Goal: Transaction & Acquisition: Purchase product/service

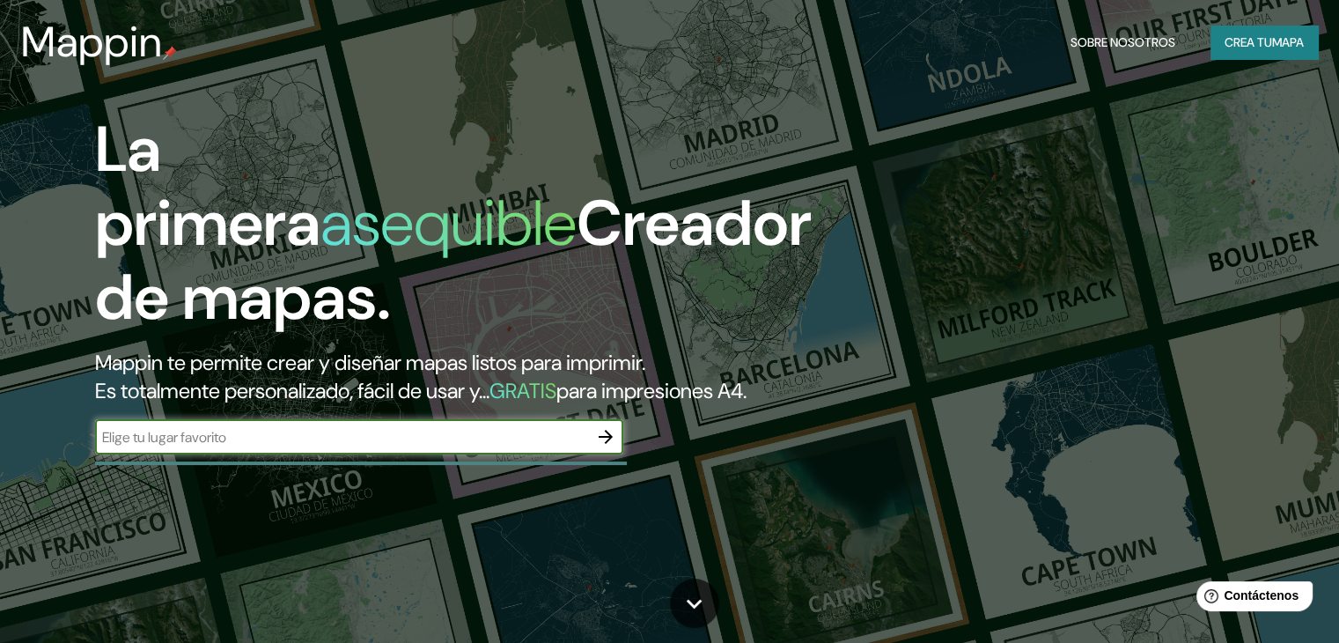
click at [295, 447] on input "text" at bounding box center [341, 437] width 493 height 20
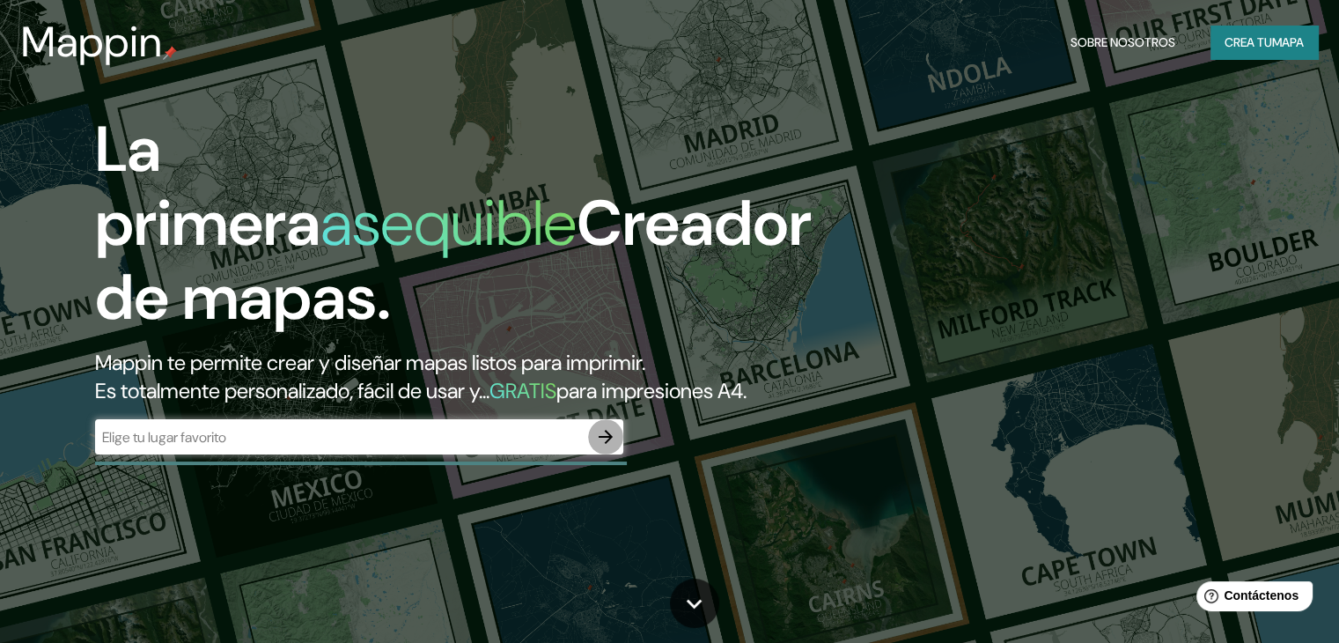
click at [606, 447] on icon "button" at bounding box center [605, 436] width 21 height 21
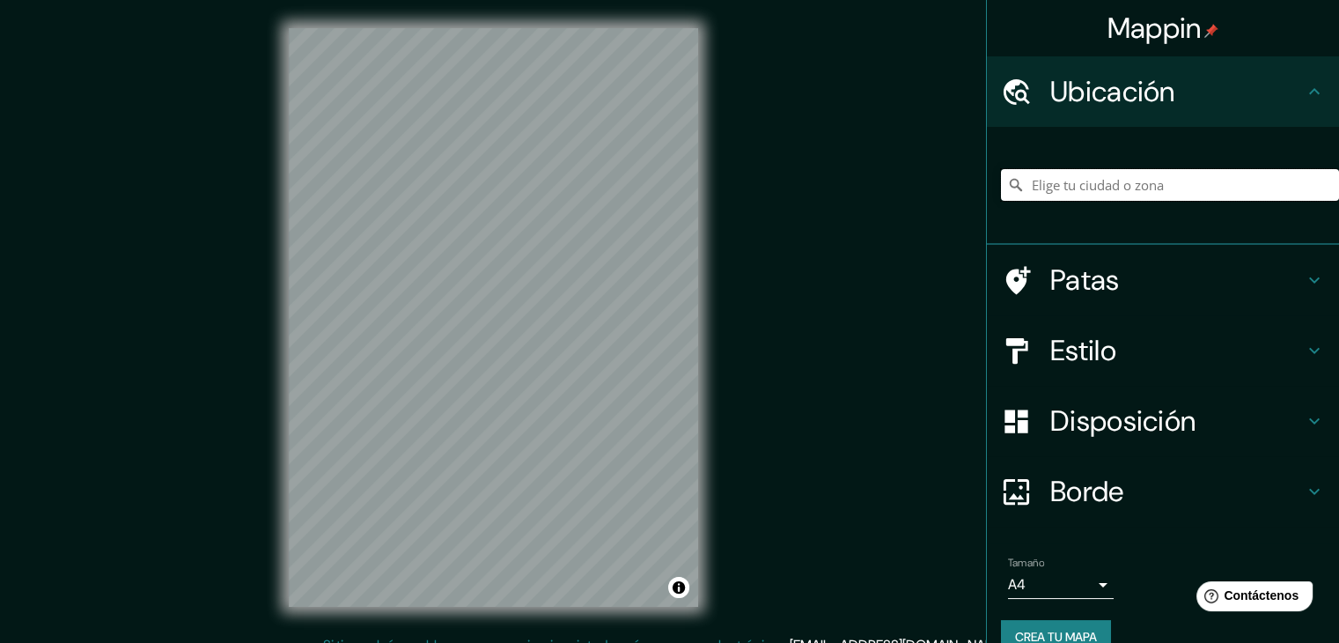
click at [1095, 180] on input "Elige tu ciudad o zona" at bounding box center [1170, 185] width 338 height 32
paste input "[PERSON_NAME][STREET_ADDRESS]"
type input "[PERSON_NAME][STREET_ADDRESS]"
click at [1116, 266] on h4 "Patas" at bounding box center [1177, 279] width 254 height 35
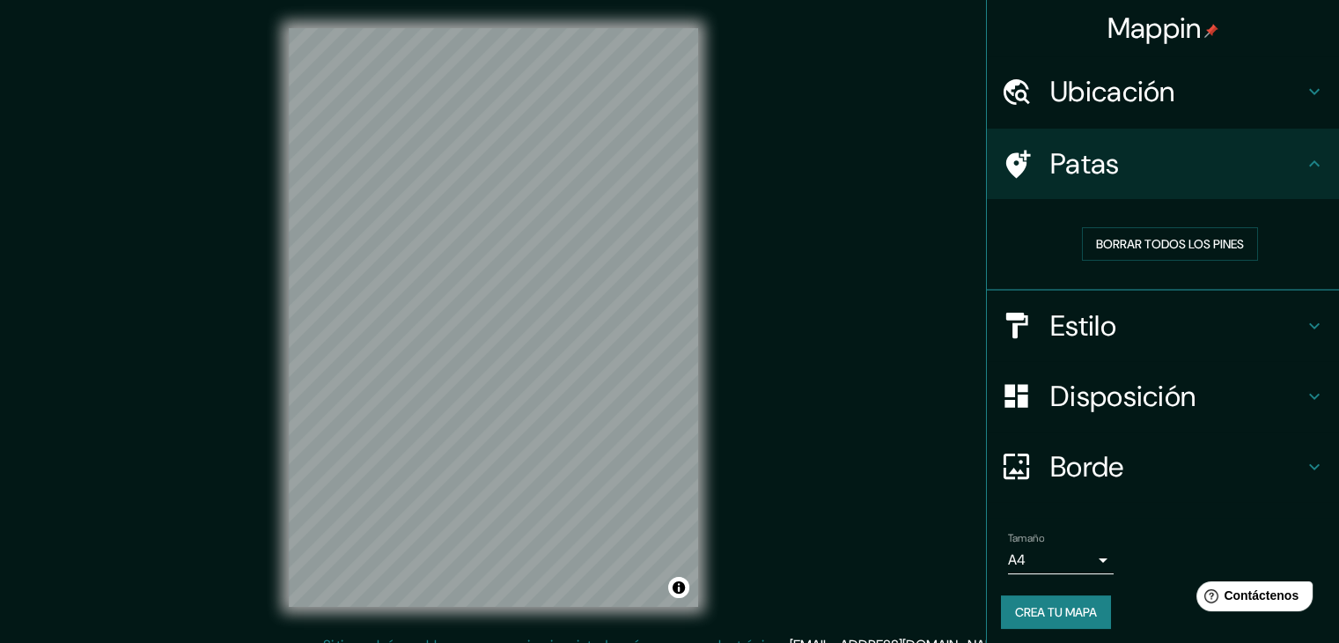
click at [1093, 335] on font "Estilo" at bounding box center [1083, 325] width 66 height 37
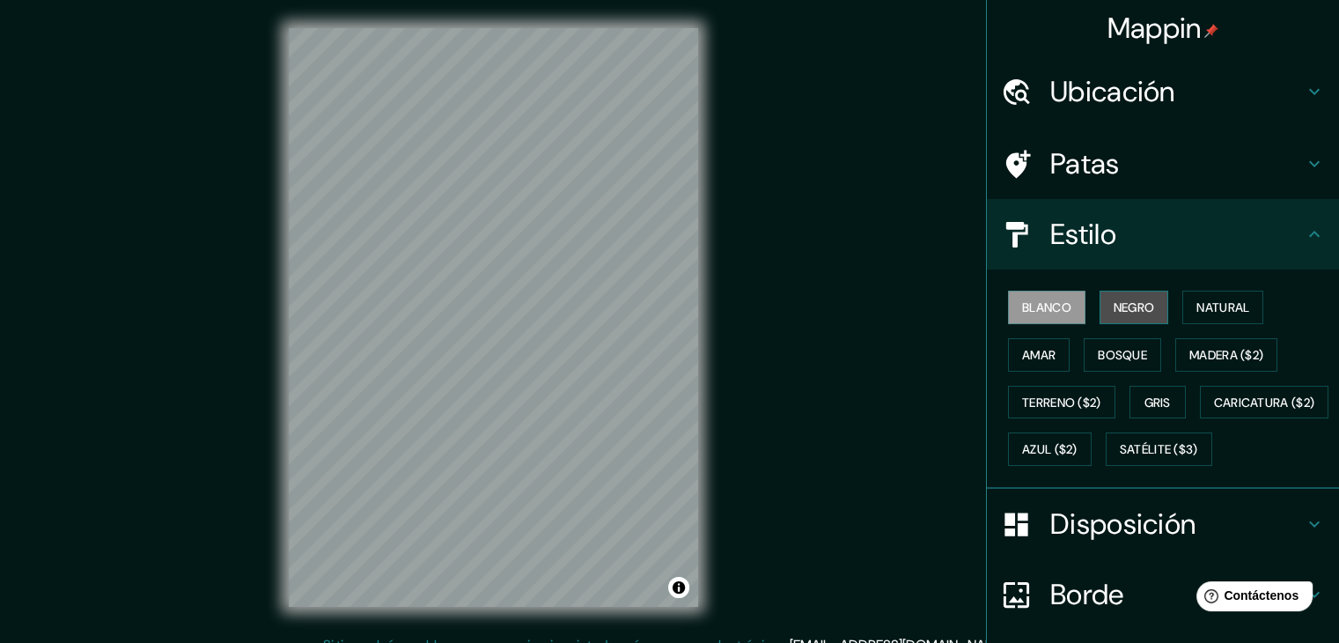
click at [1137, 305] on font "Negro" at bounding box center [1134, 307] width 41 height 16
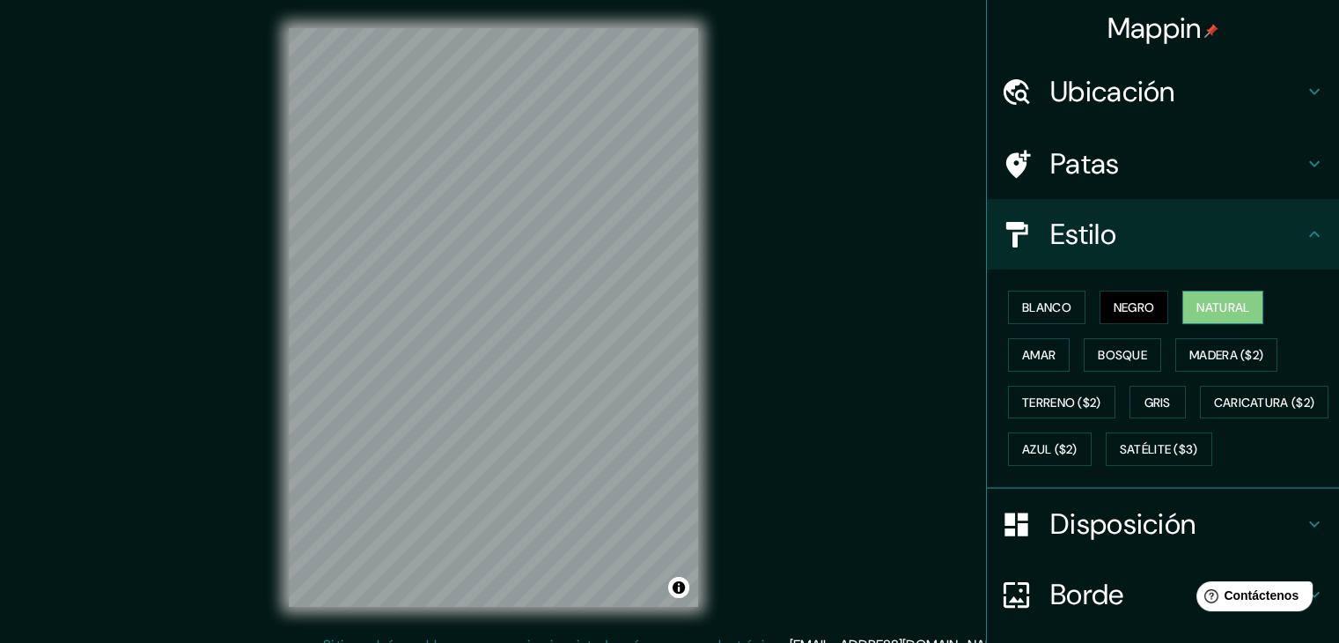
click at [1196, 305] on font "Natural" at bounding box center [1222, 307] width 53 height 16
click at [1108, 361] on font "Bosque" at bounding box center [1122, 354] width 49 height 23
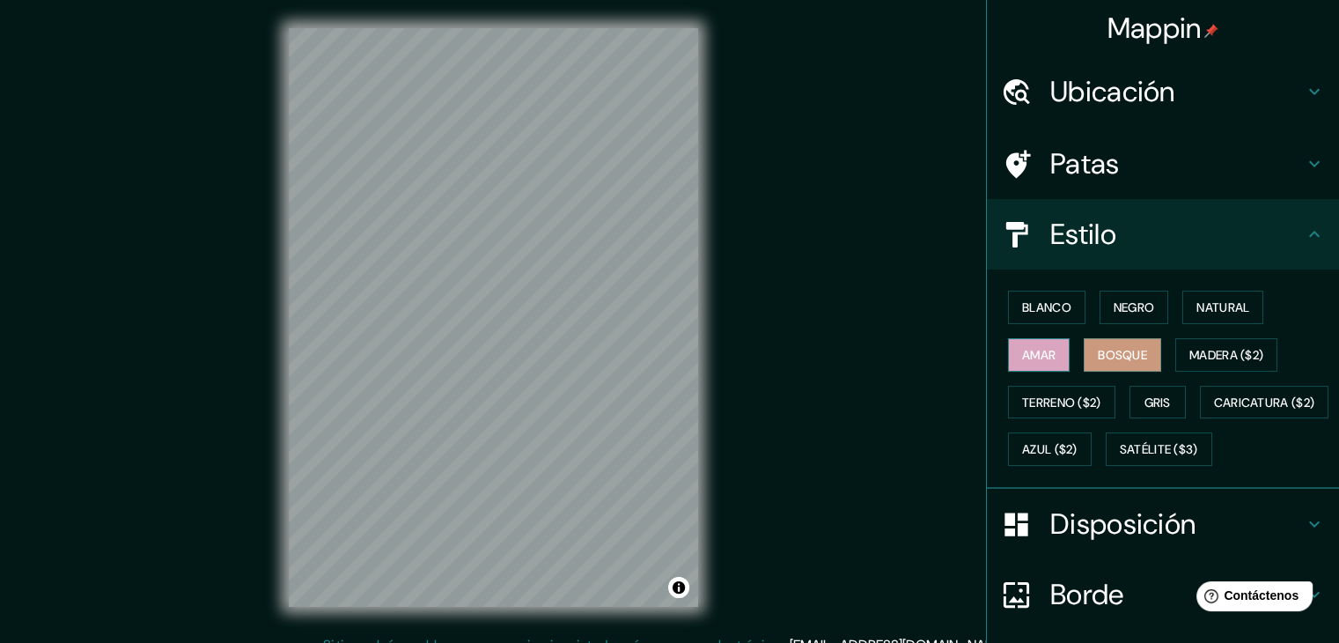
click at [1042, 357] on font "Amar" at bounding box center [1038, 355] width 33 height 16
click at [1106, 360] on font "Bosque" at bounding box center [1122, 355] width 49 height 16
click at [1189, 362] on font "Madera ($2)" at bounding box center [1226, 354] width 74 height 23
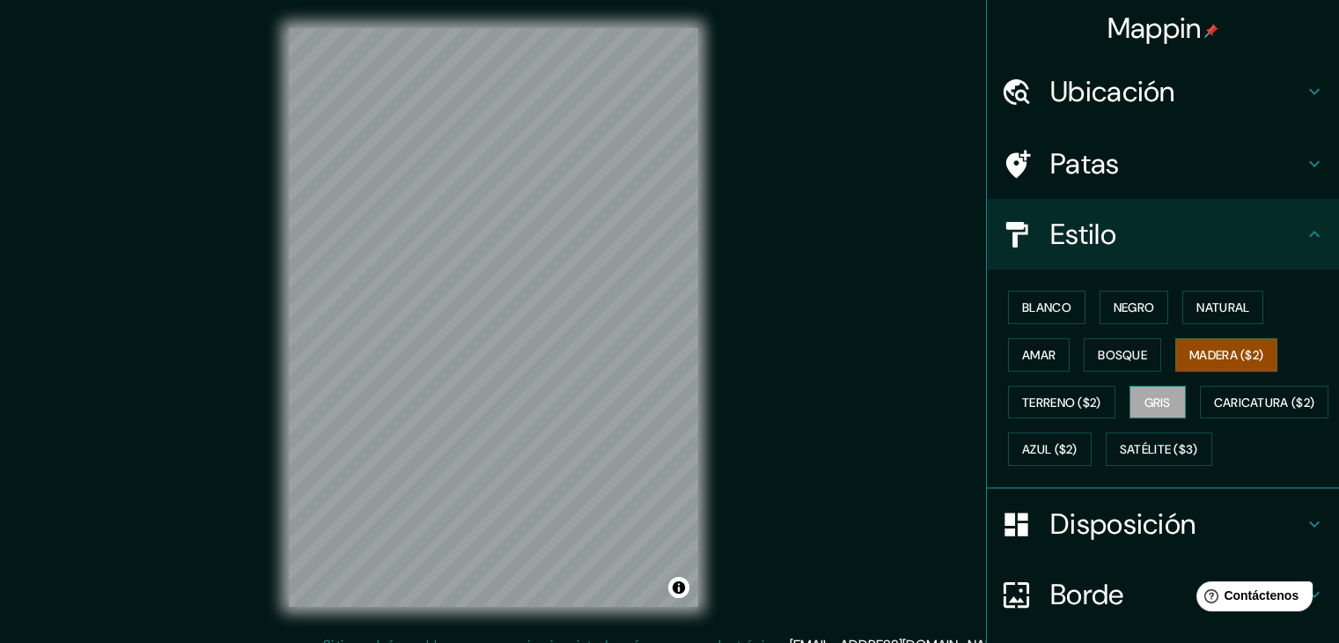
click at [1151, 391] on font "Gris" at bounding box center [1157, 402] width 26 height 23
click at [1053, 397] on font "Terreno ($2)" at bounding box center [1061, 402] width 79 height 16
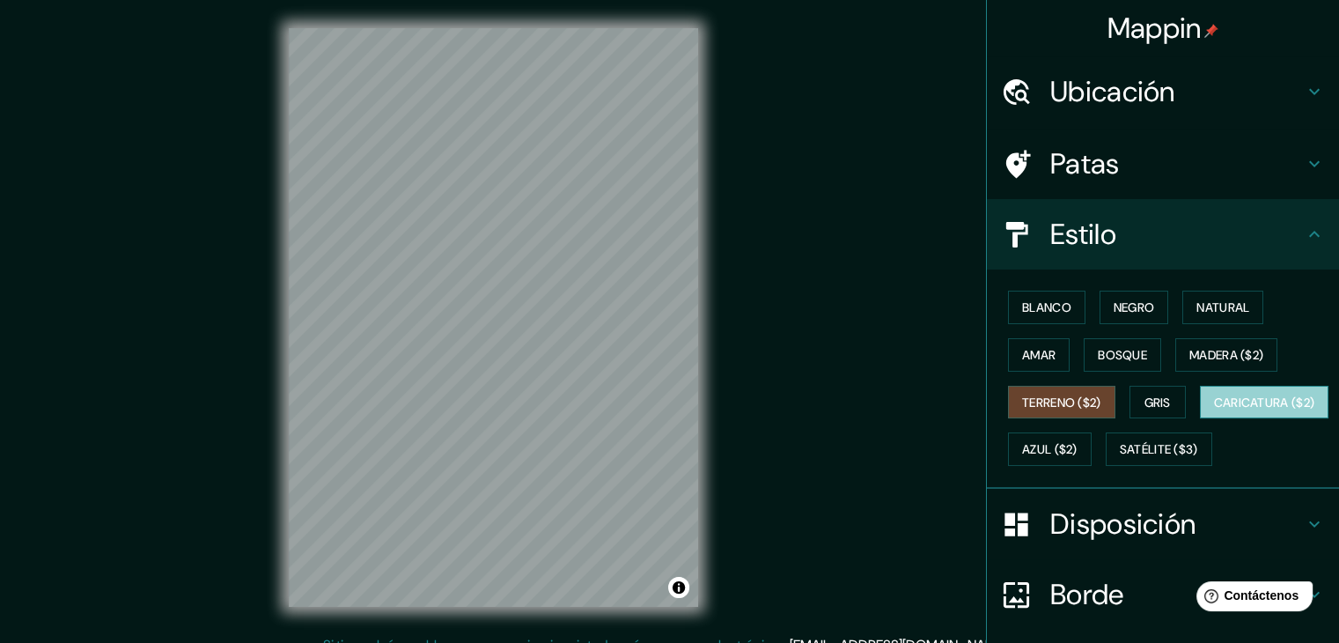
click at [1214, 414] on font "Caricatura ($2)" at bounding box center [1264, 402] width 101 height 23
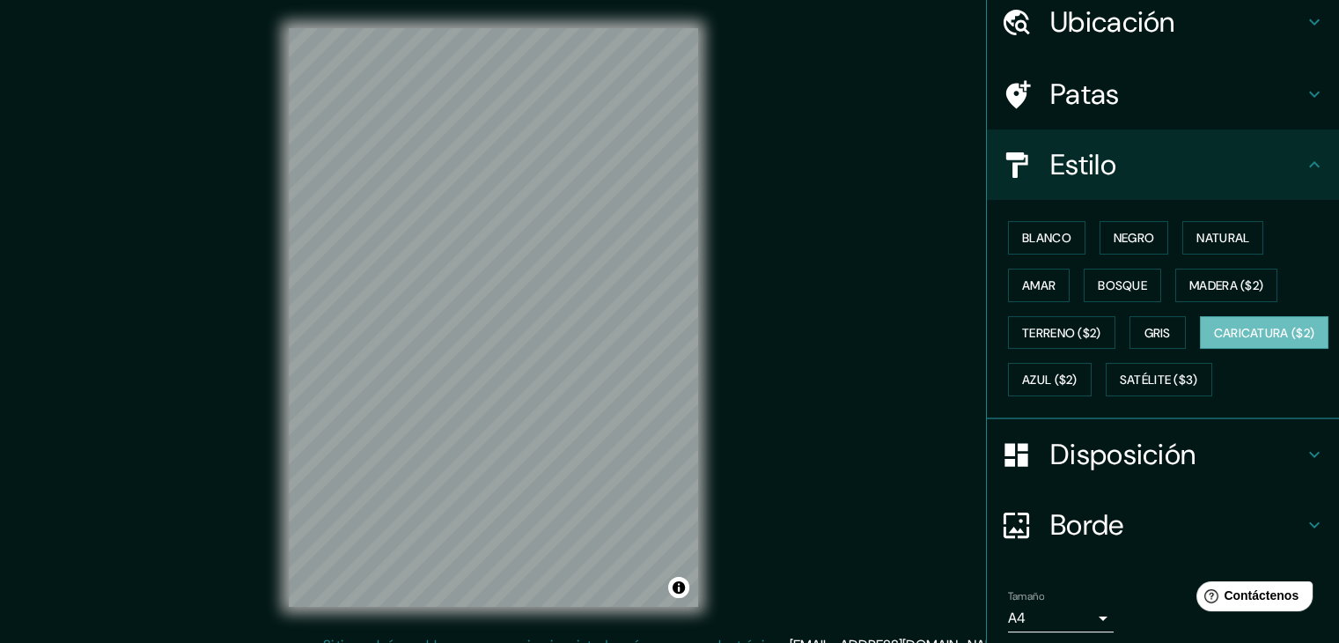
scroll to position [176, 0]
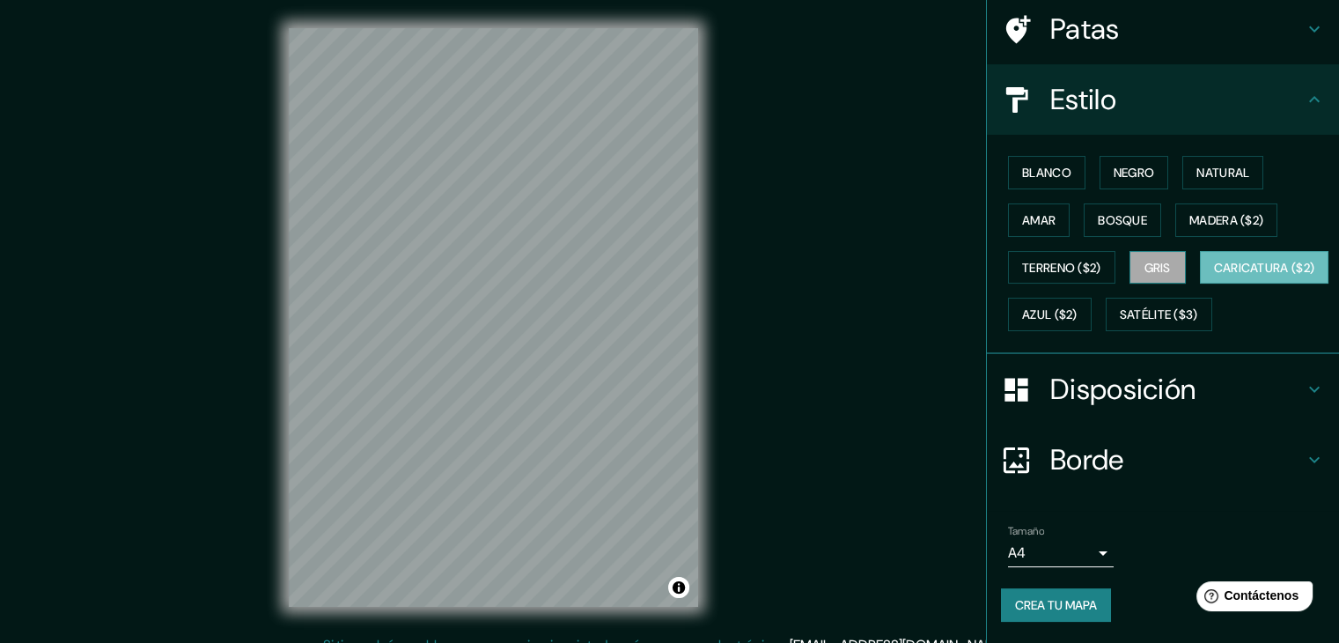
click at [1144, 260] on font "Gris" at bounding box center [1157, 268] width 26 height 16
click at [1042, 212] on font "Amar" at bounding box center [1038, 220] width 33 height 16
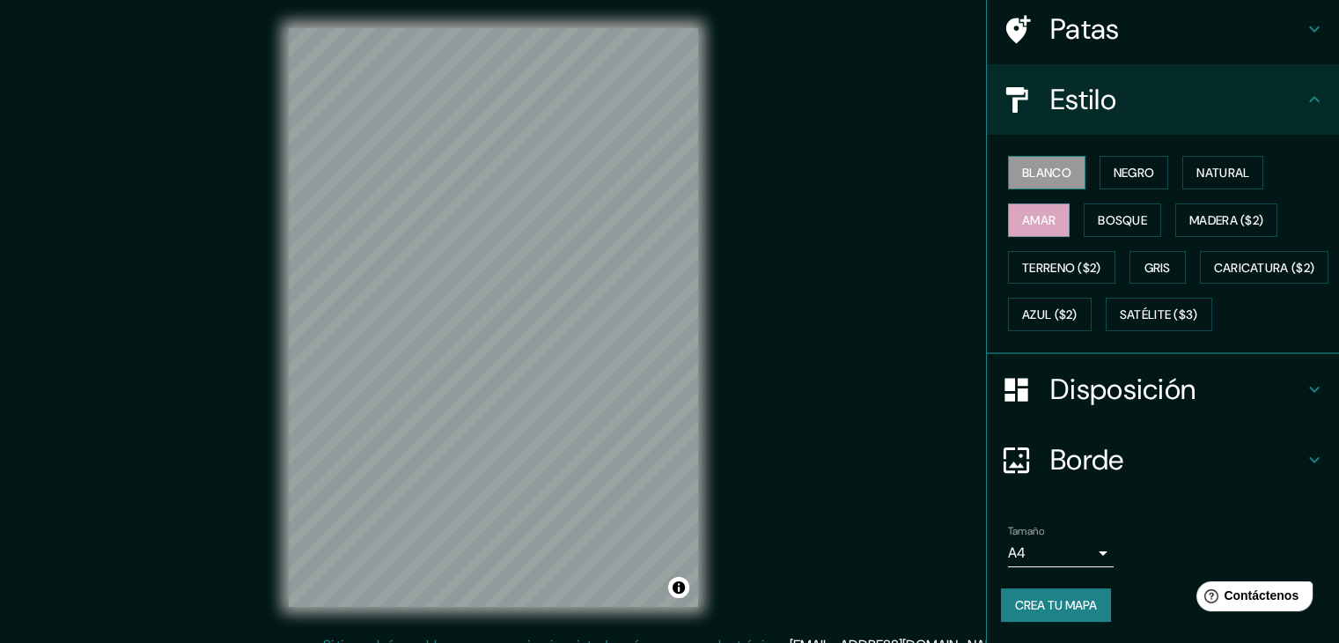
click at [1053, 165] on font "Blanco" at bounding box center [1046, 173] width 49 height 16
click at [1032, 209] on font "Amar" at bounding box center [1038, 220] width 33 height 23
click at [1062, 469] on font "Borde" at bounding box center [1087, 459] width 74 height 37
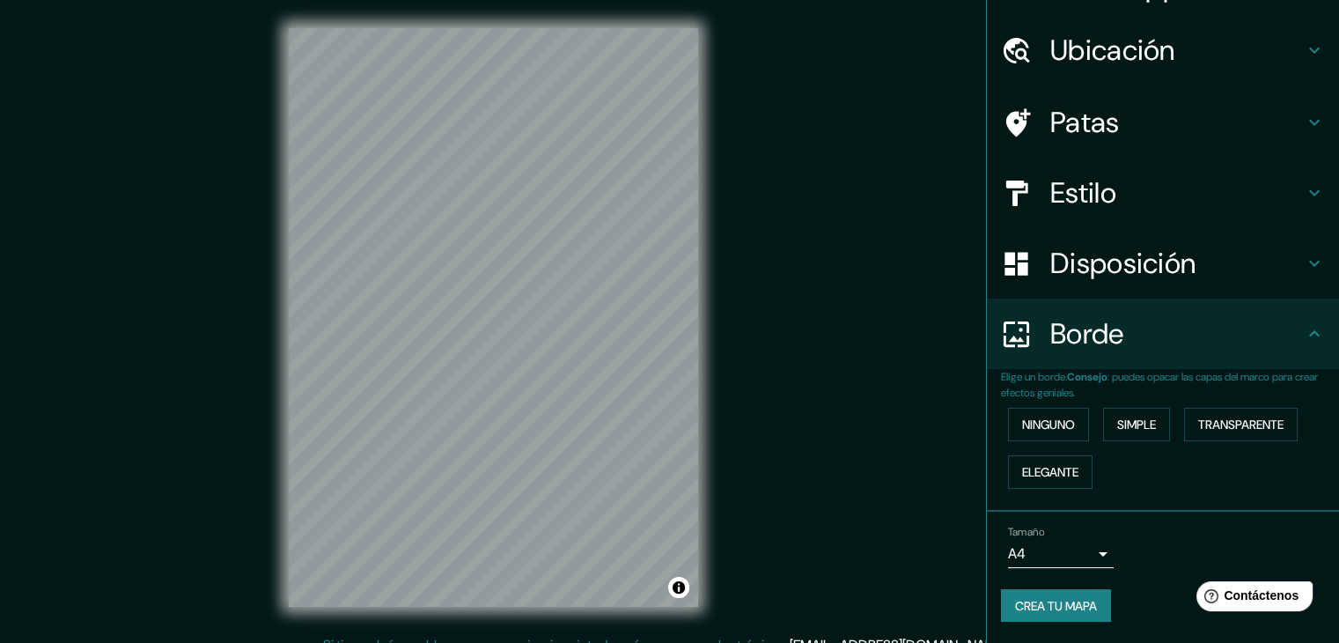
scroll to position [40, 0]
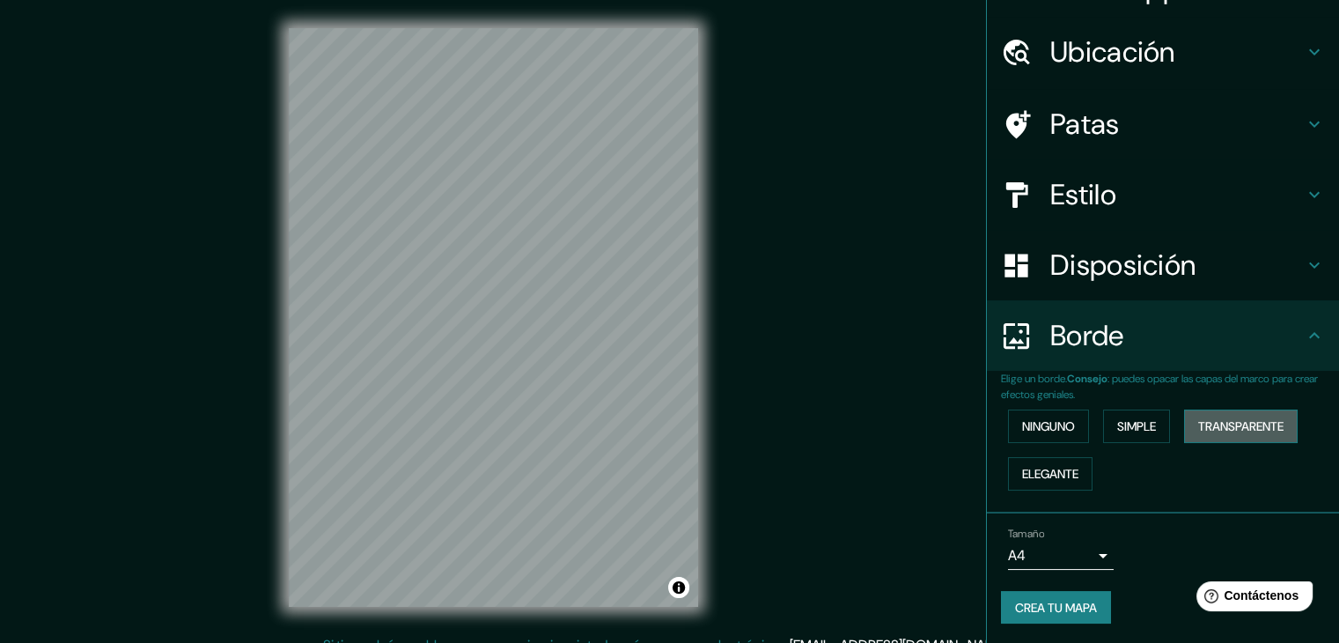
click at [1235, 431] on font "Transparente" at bounding box center [1240, 426] width 85 height 16
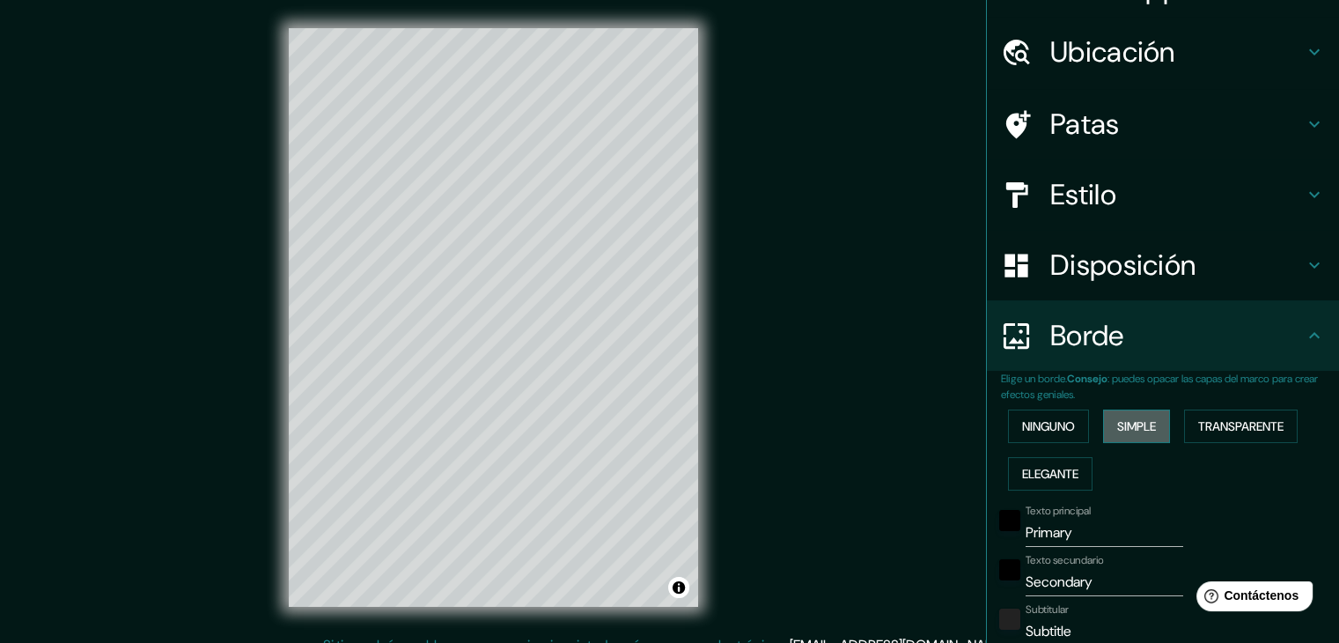
click at [1146, 424] on font "Simple" at bounding box center [1136, 426] width 39 height 16
click at [1059, 428] on font "Ninguno" at bounding box center [1048, 426] width 53 height 16
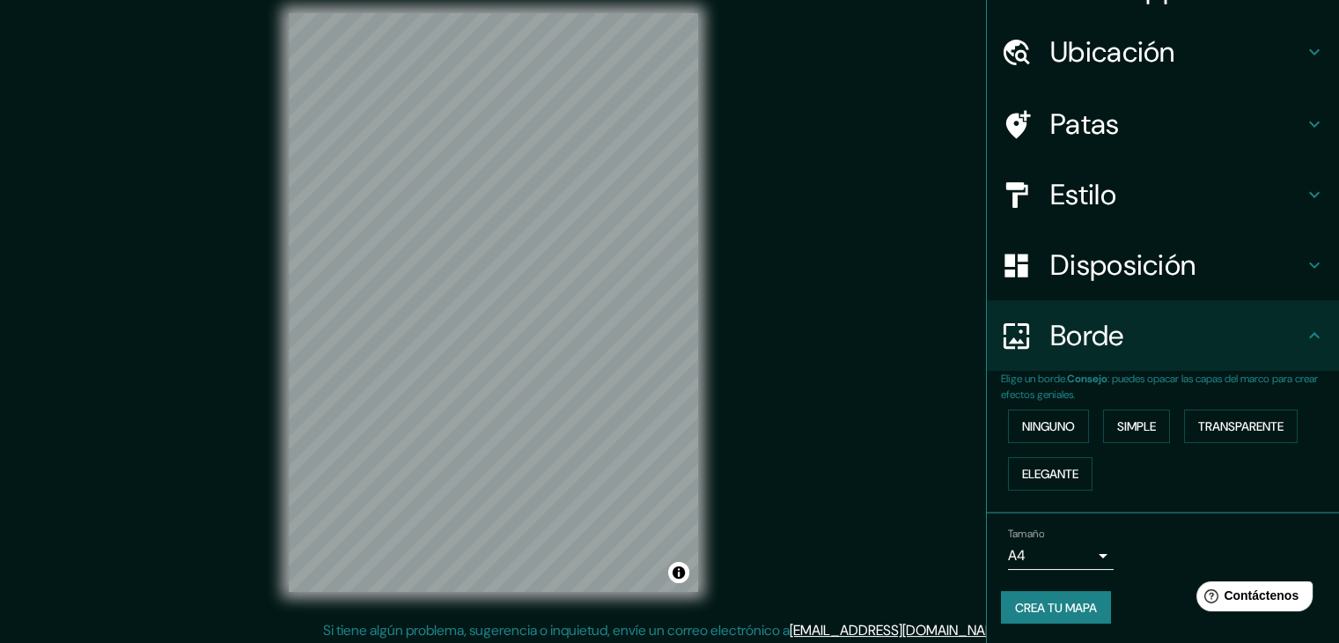
scroll to position [20, 0]
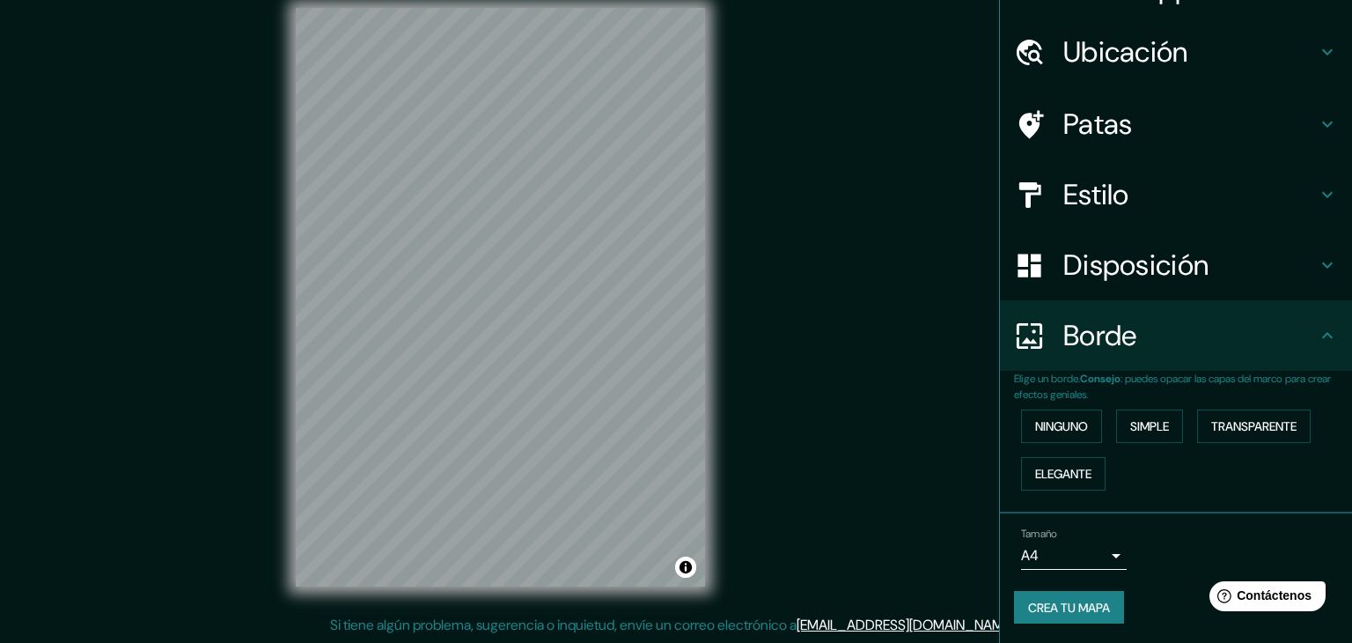
click at [1086, 555] on body "Mappin Ubicación Fritz-Reuter-Allee 48, 12359 Berlín, Alemania Calle Fritz-Reut…" at bounding box center [676, 301] width 1352 height 643
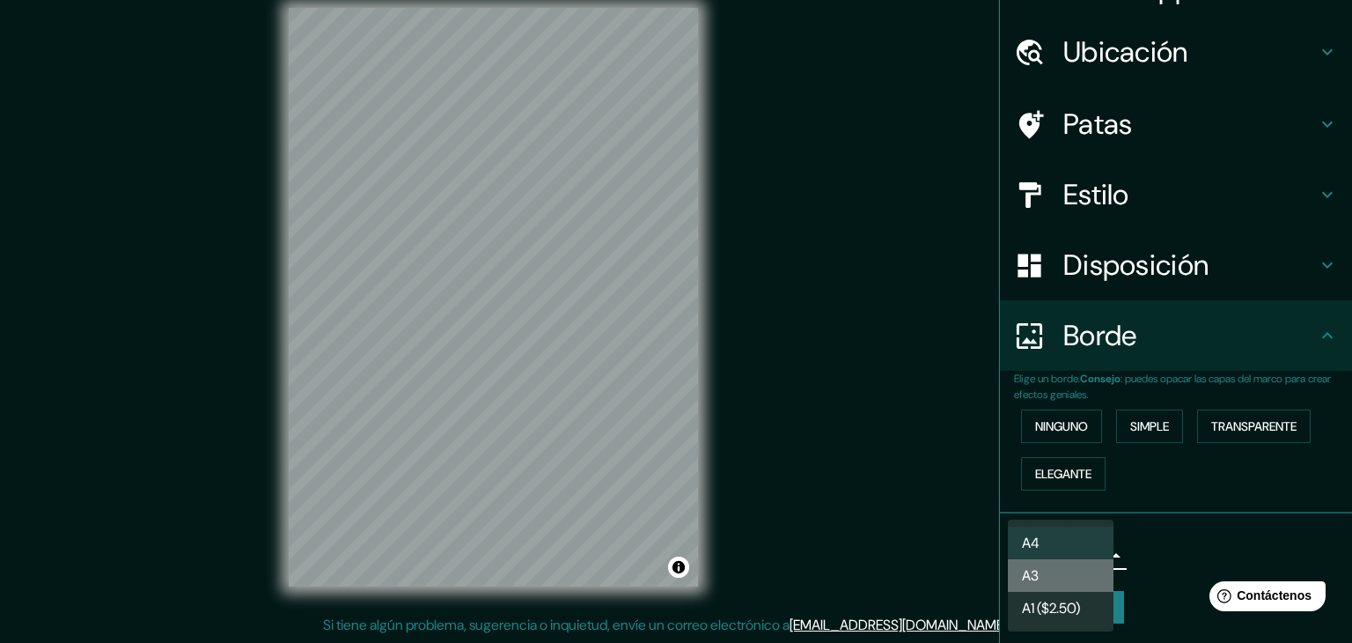
click at [1085, 576] on li "A3" at bounding box center [1061, 575] width 106 height 33
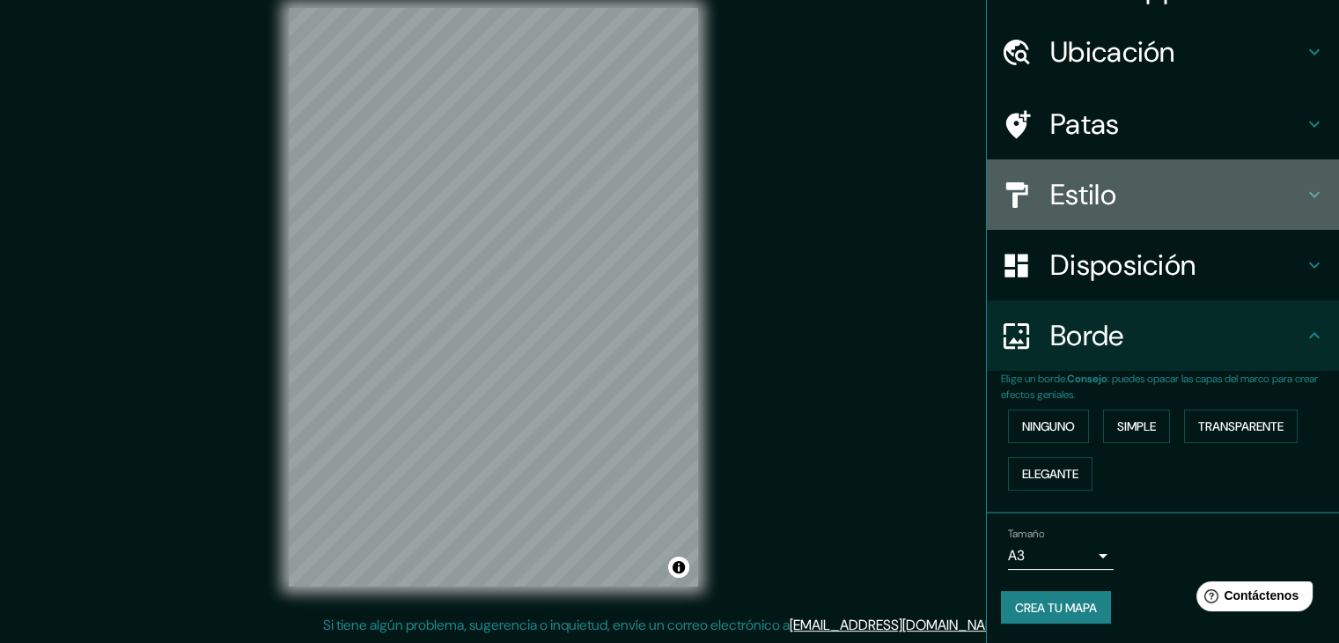
click at [1050, 200] on font "Estilo" at bounding box center [1083, 194] width 66 height 37
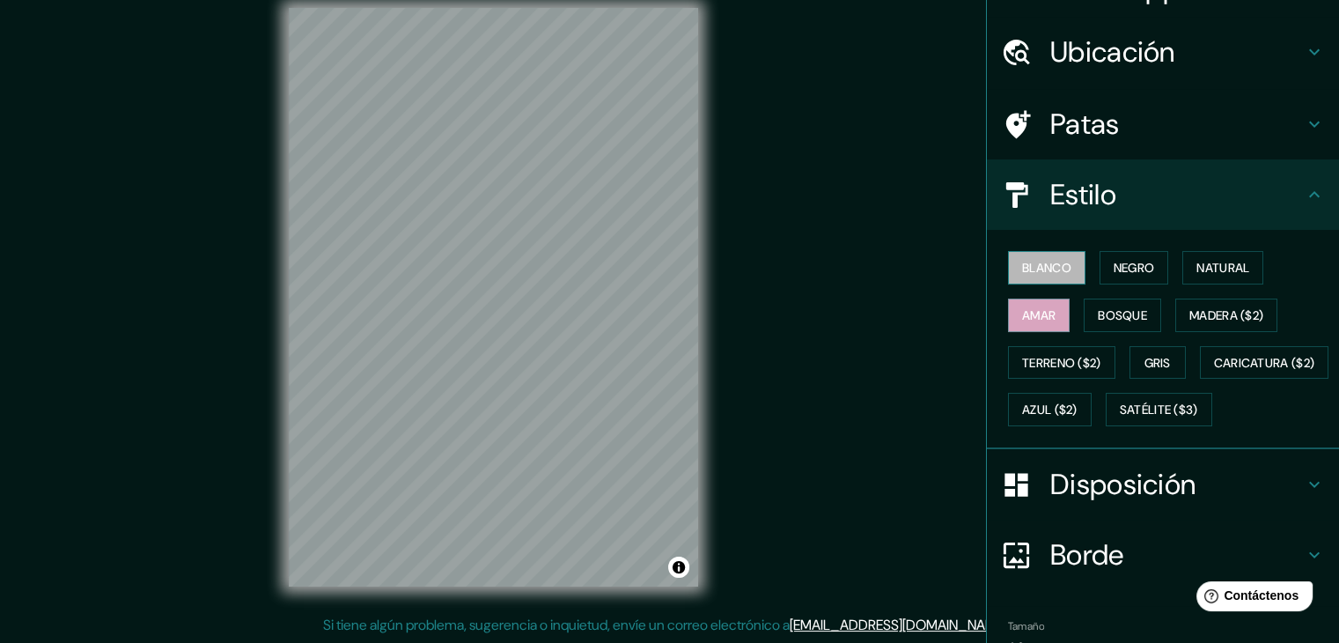
click at [1046, 260] on font "Blanco" at bounding box center [1046, 268] width 49 height 16
click at [1131, 280] on button "Negro" at bounding box center [1134, 267] width 70 height 33
click at [1309, 121] on icon at bounding box center [1314, 124] width 11 height 6
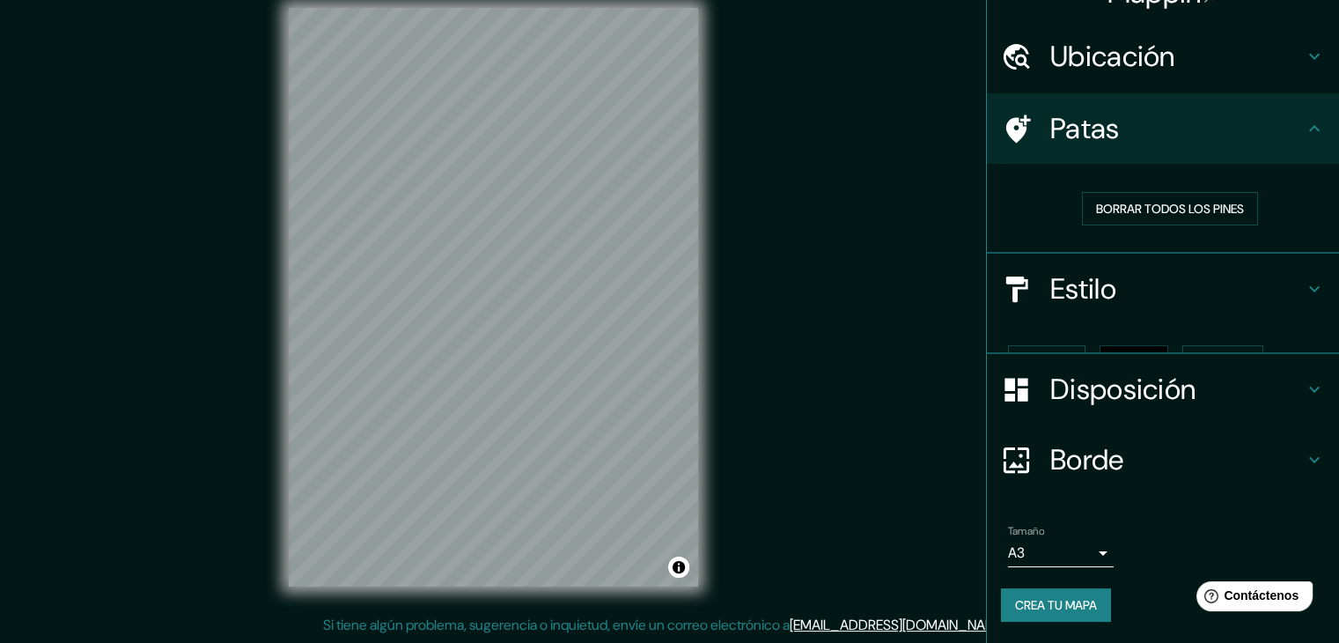
scroll to position [4, 0]
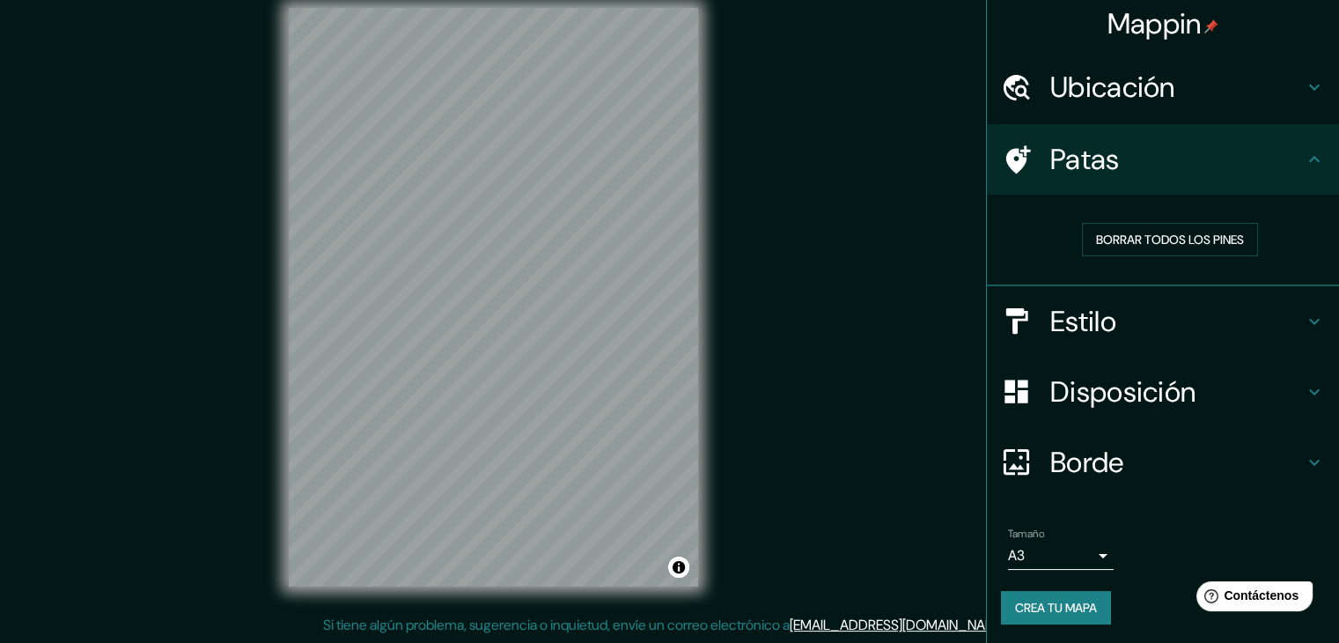
click at [1304, 96] on icon at bounding box center [1314, 87] width 21 height 21
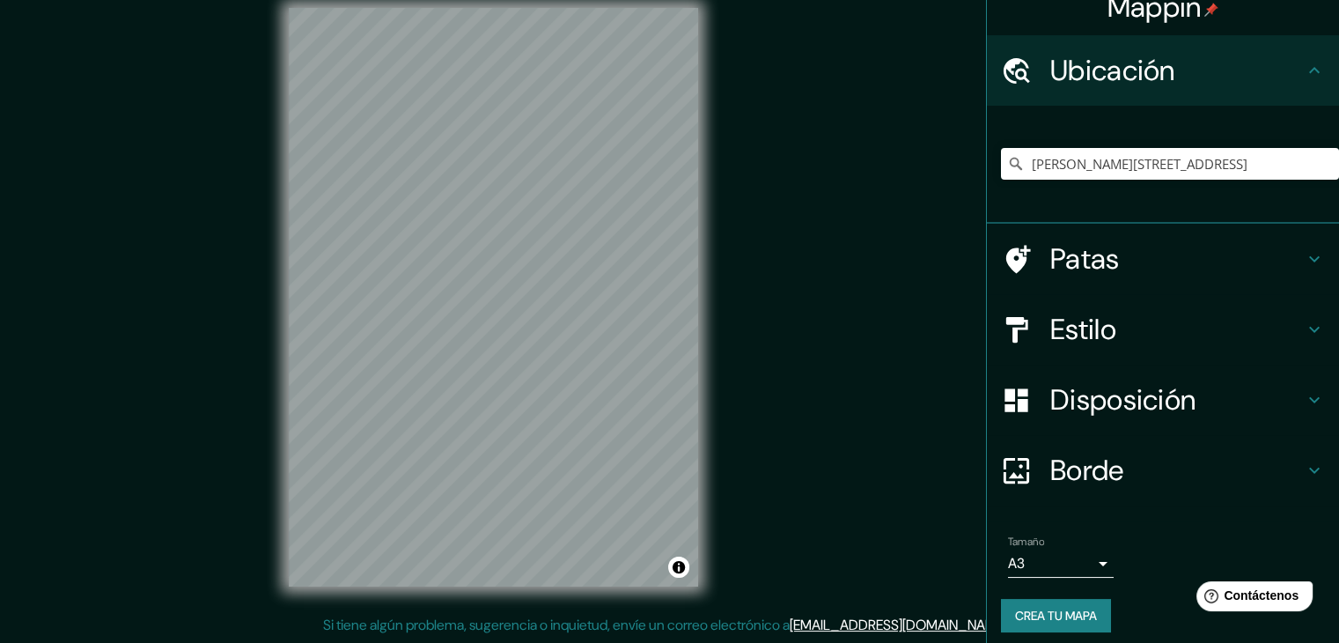
scroll to position [31, 0]
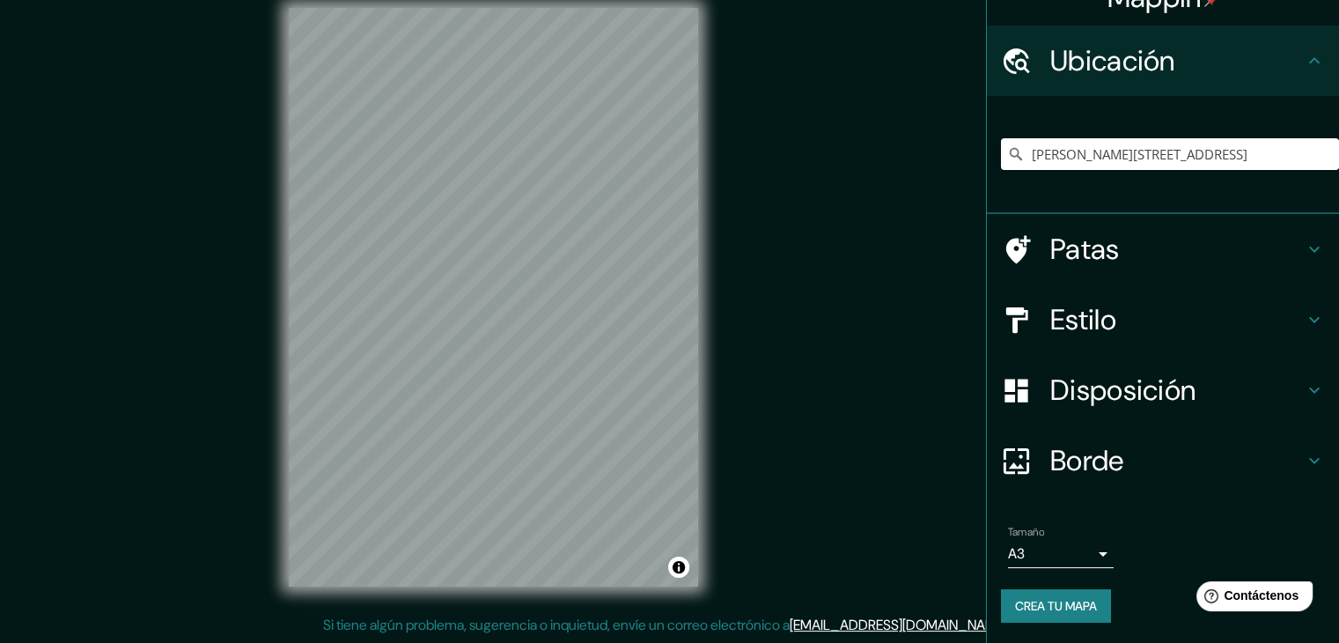
click at [1051, 601] on font "Crea tu mapa" at bounding box center [1056, 606] width 82 height 16
click at [1051, 603] on font "Crea tu mapa" at bounding box center [1056, 606] width 82 height 16
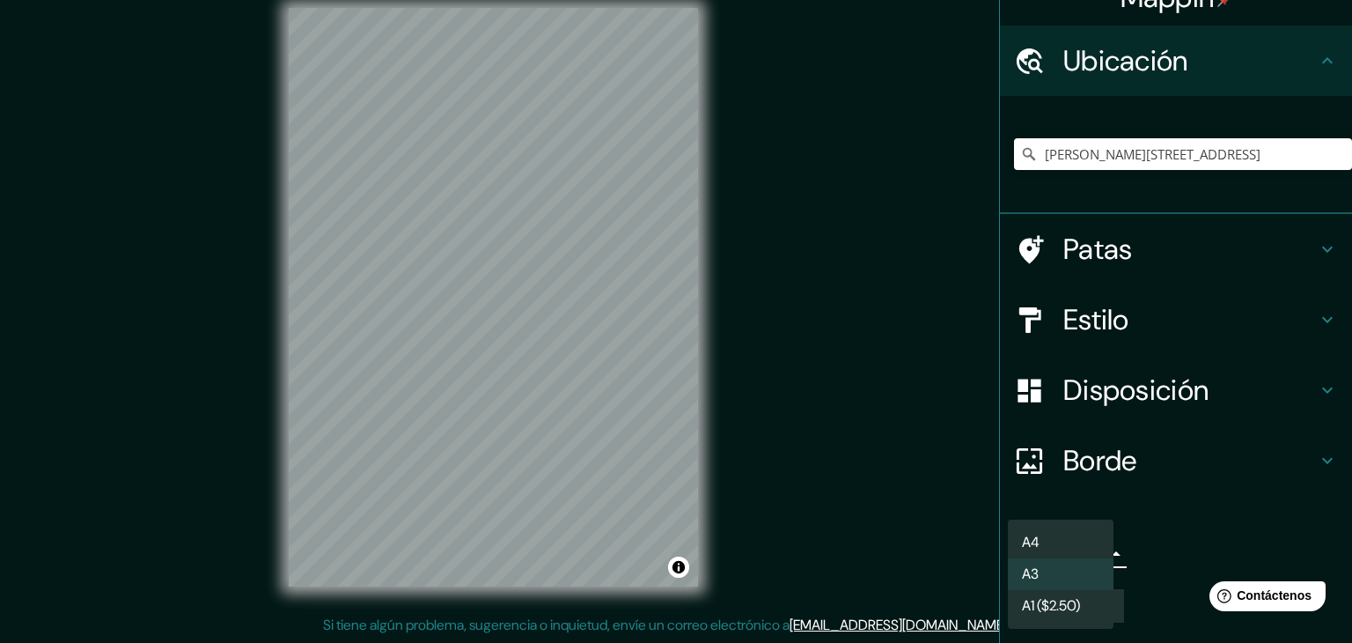
click at [1092, 554] on body "Mappin Ubicación Fritz-Reuter-Allee 48, 12359 Berlín, Alemania Calle Fritz-Reut…" at bounding box center [676, 301] width 1352 height 643
click at [1084, 540] on li "A4" at bounding box center [1061, 542] width 106 height 33
type input "single"
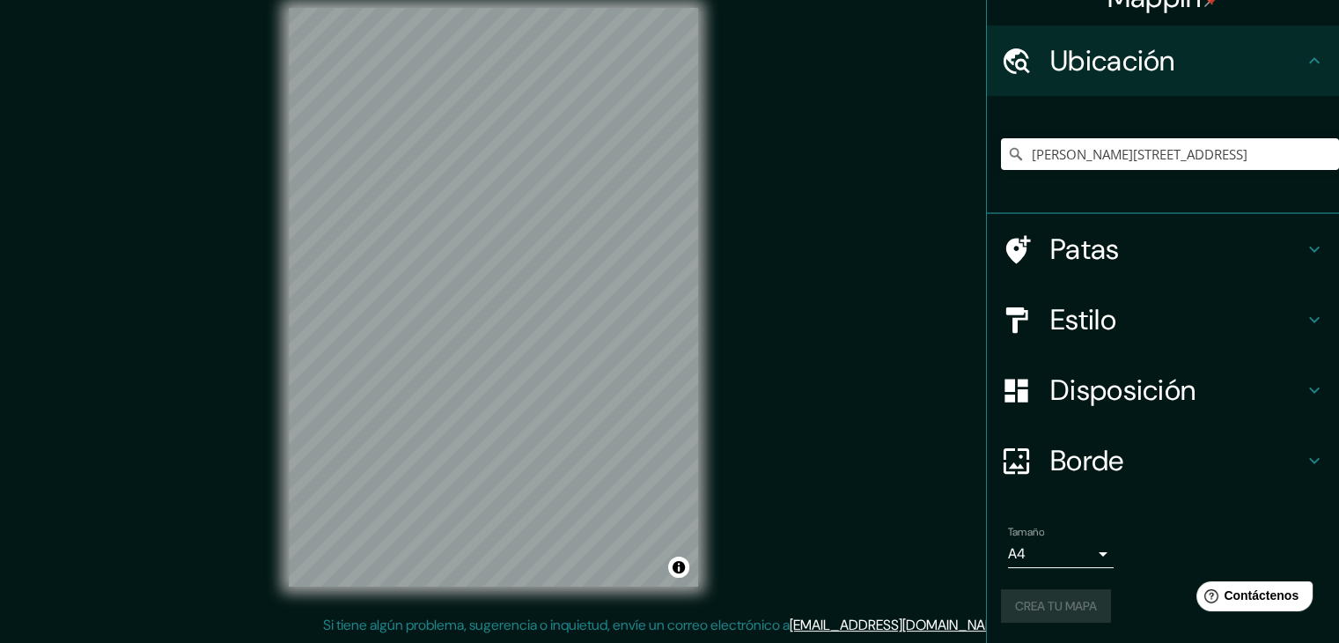
click at [1123, 546] on div "Tamaño A4 single" at bounding box center [1163, 546] width 324 height 56
click at [1068, 608] on font "Crea tu mapa" at bounding box center [1056, 606] width 82 height 16
click at [683, 575] on button "Activar o desactivar atribución" at bounding box center [678, 566] width 21 height 21
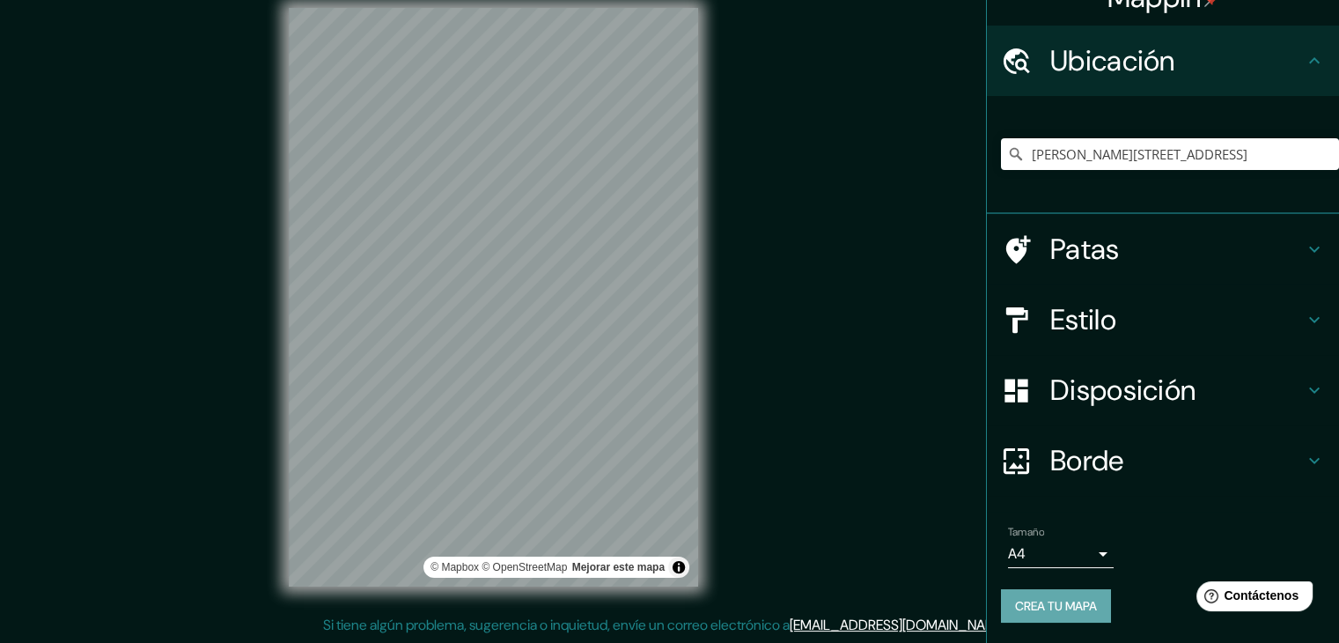
click at [1098, 600] on button "Crea tu mapa" at bounding box center [1056, 605] width 110 height 33
click at [1309, 59] on icon at bounding box center [1314, 60] width 11 height 6
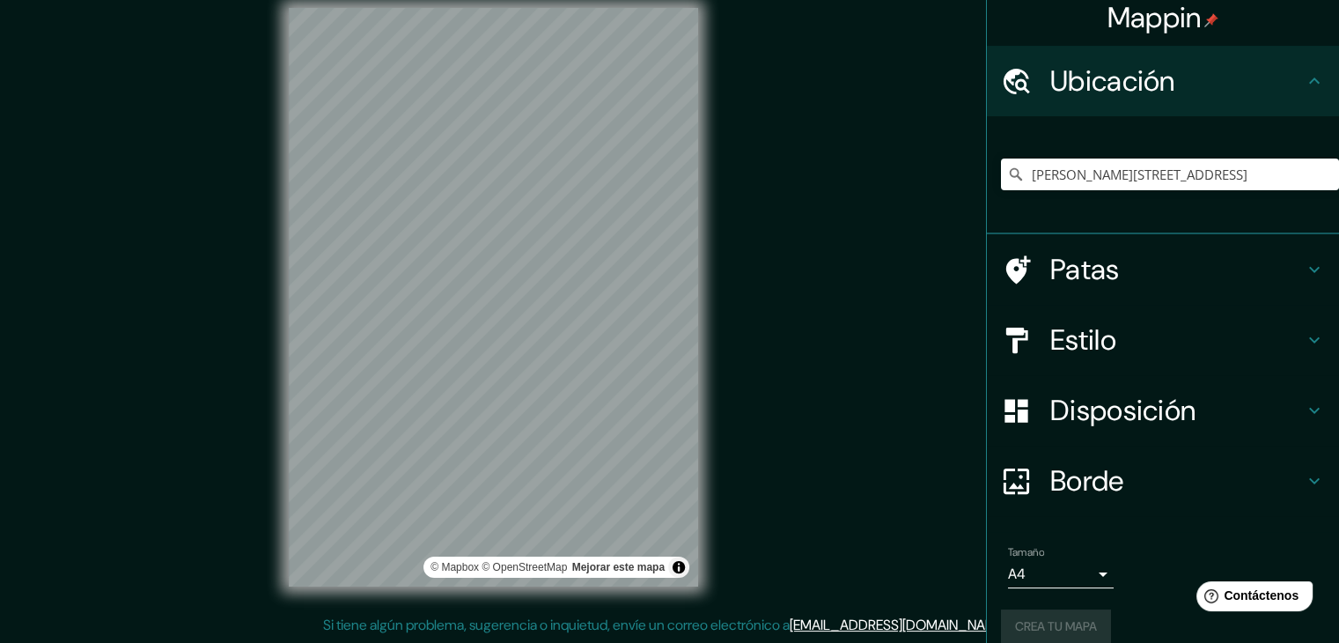
scroll to position [0, 0]
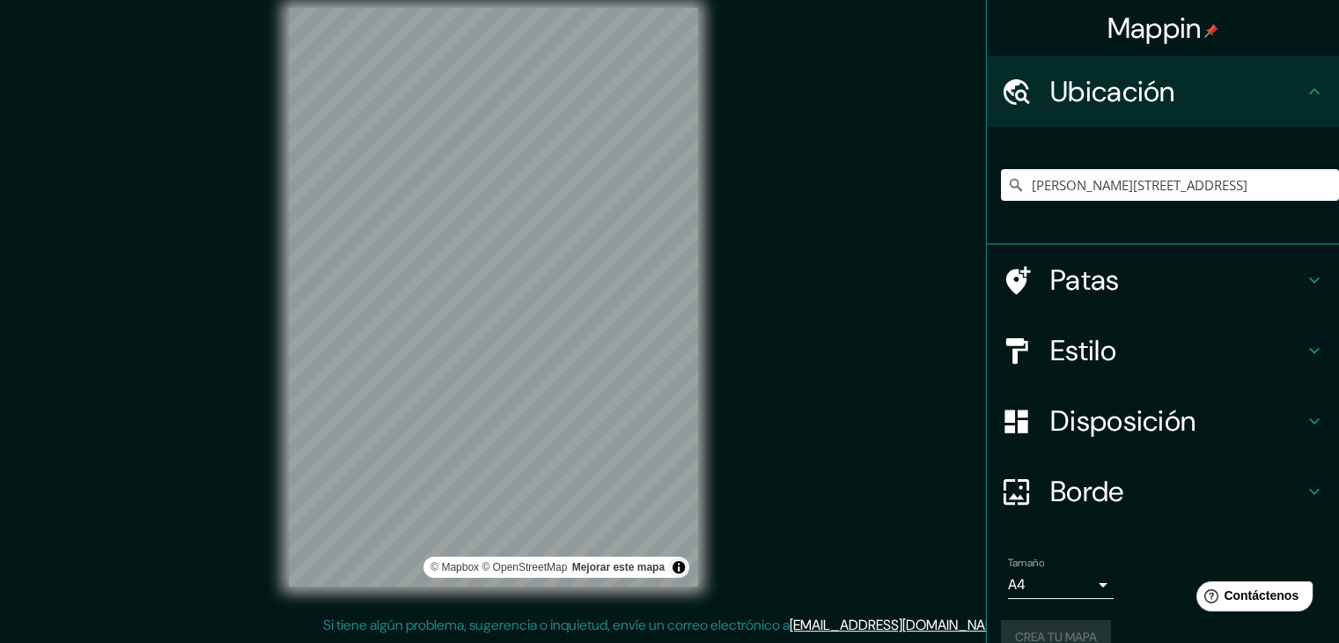
click at [1305, 283] on icon at bounding box center [1314, 279] width 21 height 21
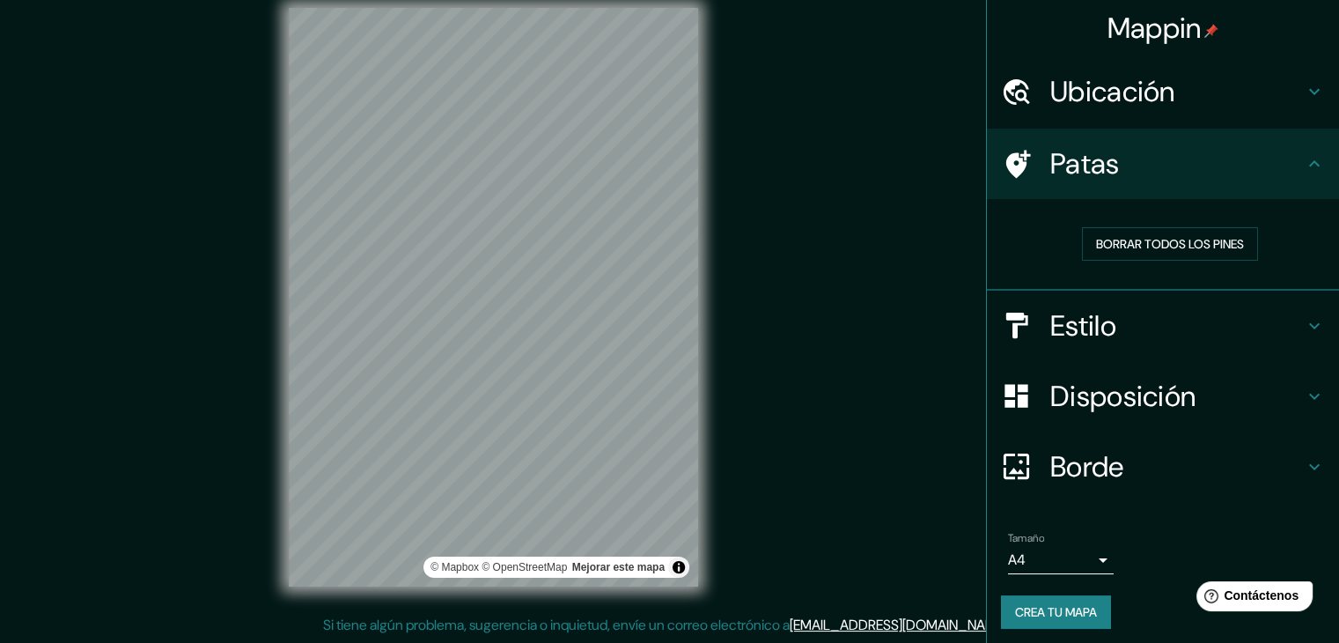
click at [1032, 600] on font "Crea tu mapa" at bounding box center [1056, 611] width 82 height 23
click at [1066, 614] on font "Crea tu mapa" at bounding box center [1056, 612] width 82 height 16
click at [1059, 612] on font "Crea tu mapa" at bounding box center [1056, 612] width 82 height 16
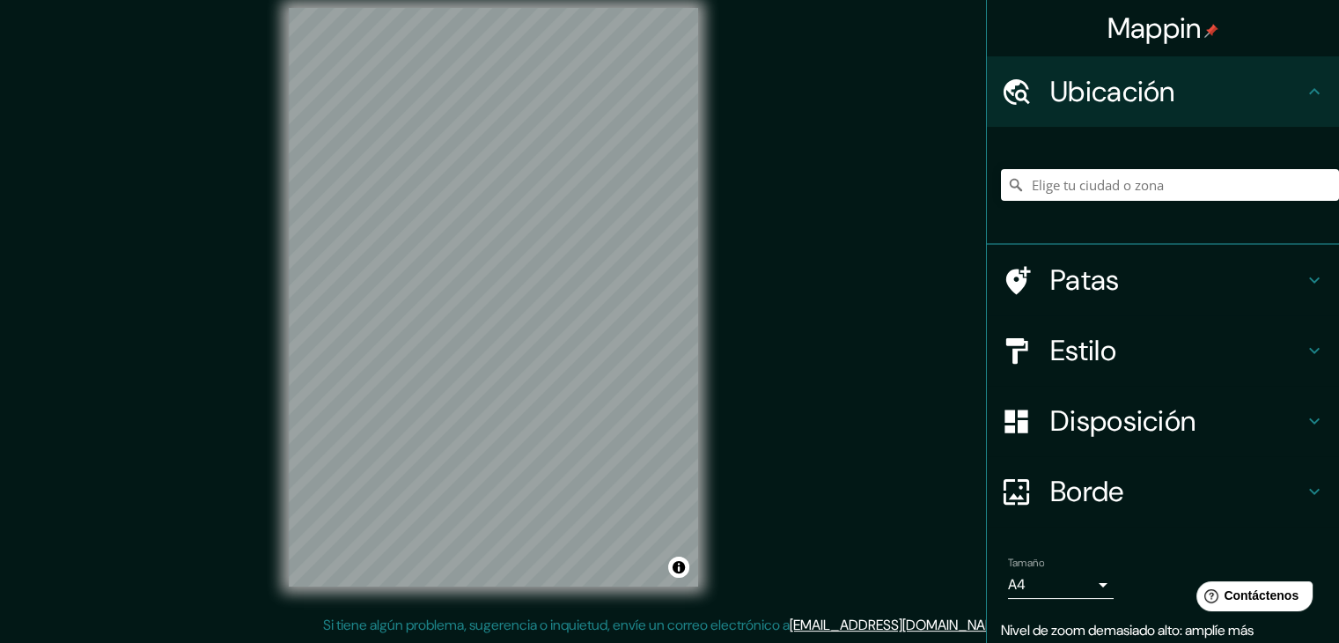
click at [1077, 198] on div at bounding box center [1170, 185] width 338 height 88
click at [1161, 182] on input "Elige tu ciudad o zona" at bounding box center [1170, 185] width 338 height 32
paste input "[PERSON_NAME][STREET_ADDRESS]"
type input "[PERSON_NAME][STREET_ADDRESS]"
click at [1067, 634] on font "Crea tu mapa" at bounding box center [1056, 637] width 82 height 16
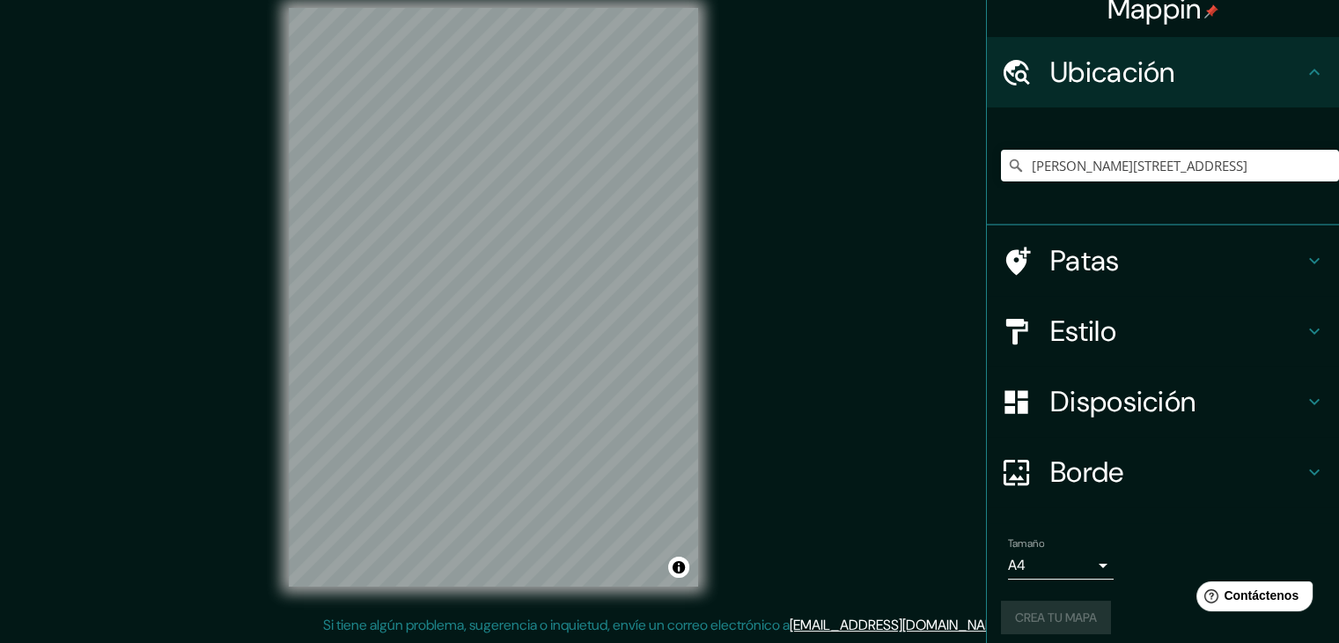
scroll to position [31, 0]
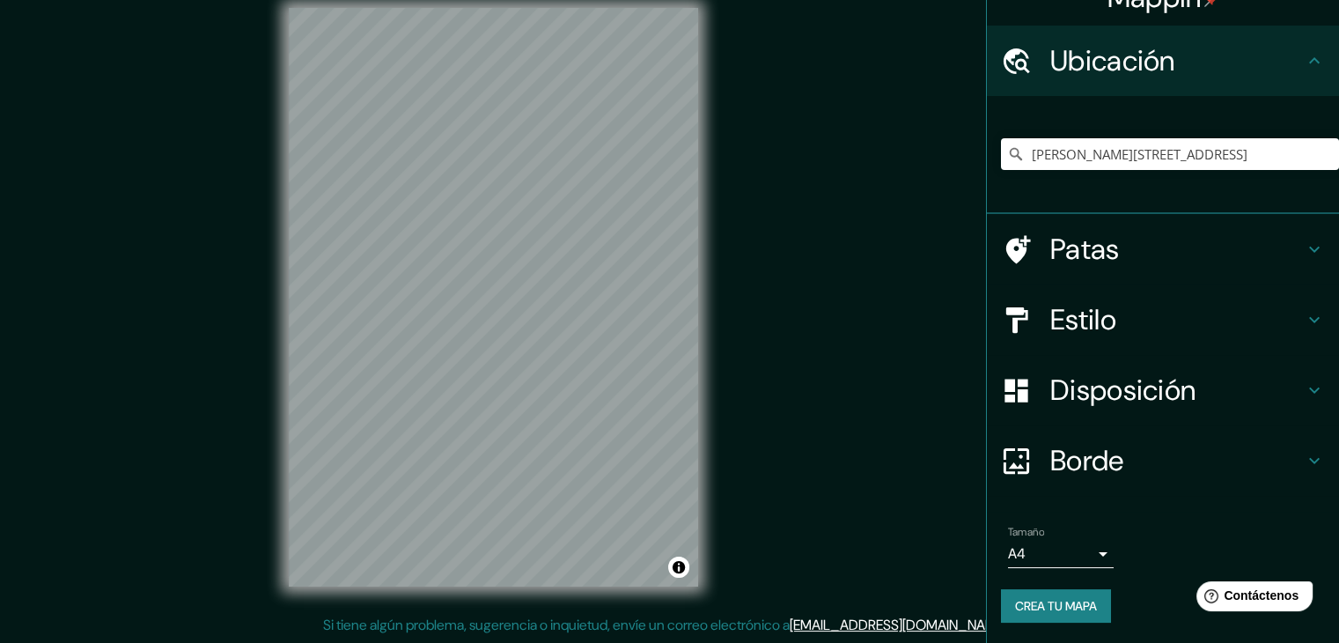
click at [1117, 311] on h4 "Estilo" at bounding box center [1177, 319] width 254 height 35
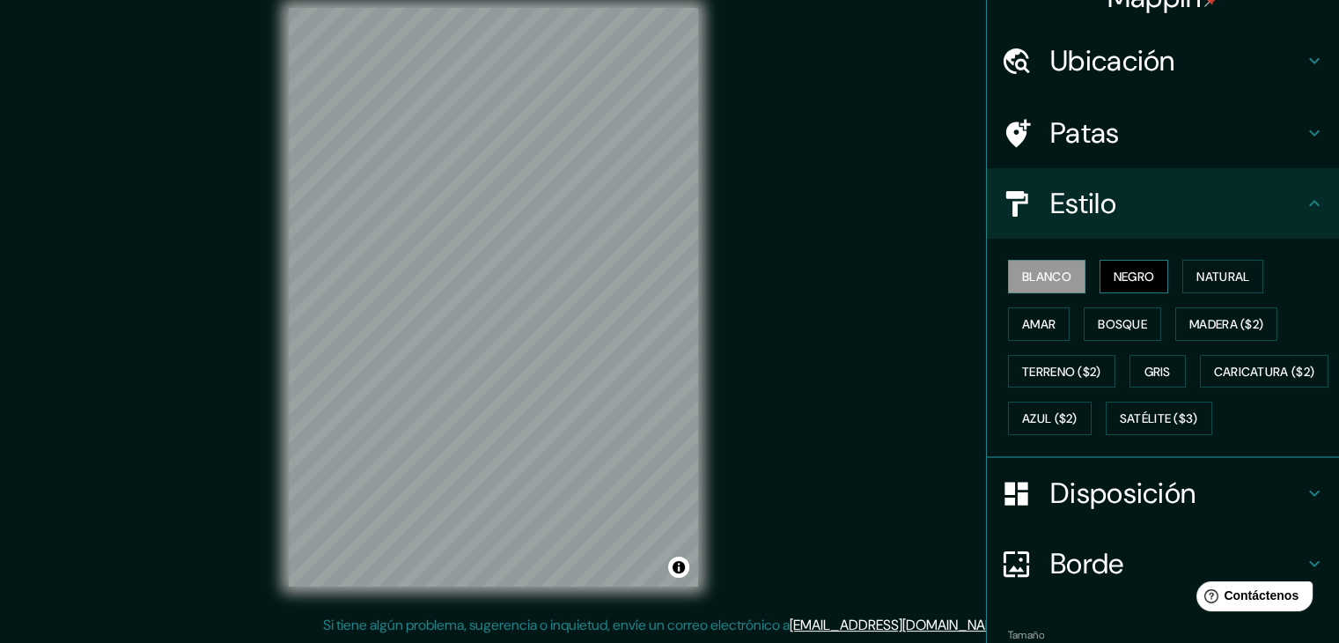
click at [1114, 282] on font "Negro" at bounding box center [1134, 276] width 41 height 16
click at [1184, 279] on button "Natural" at bounding box center [1222, 276] width 81 height 33
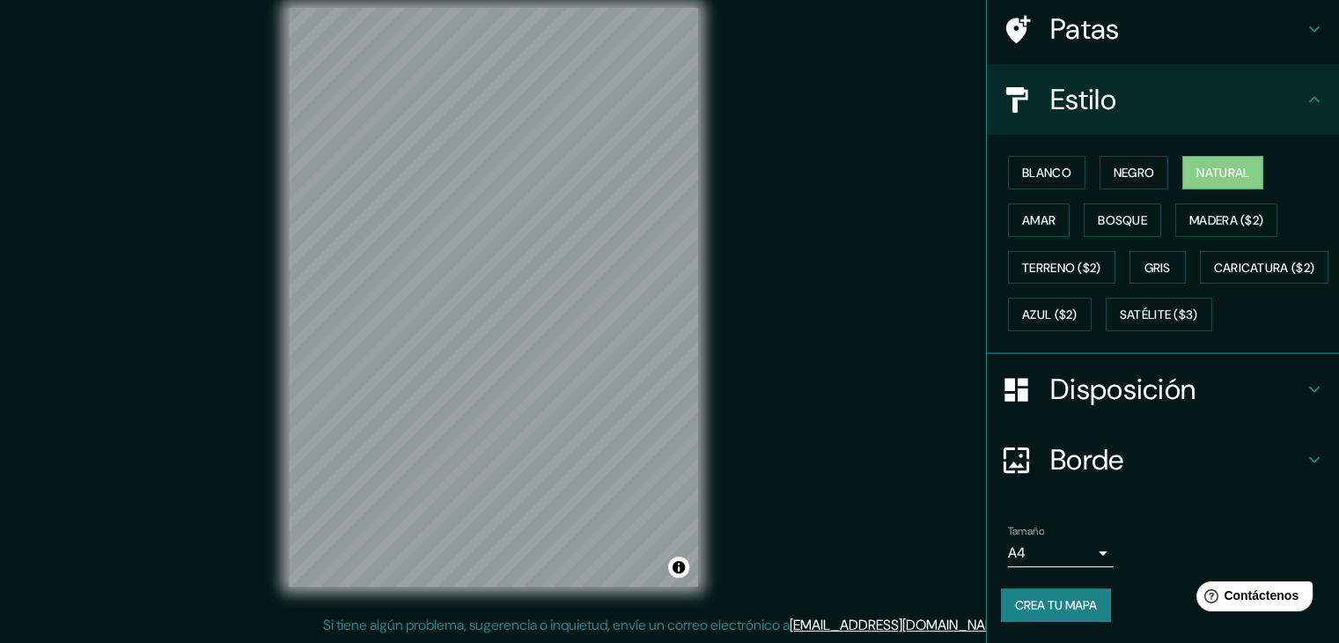
scroll to position [178, 0]
click at [1062, 607] on font "Crea tu mapa" at bounding box center [1056, 605] width 82 height 16
